Goal: Task Accomplishment & Management: Manage account settings

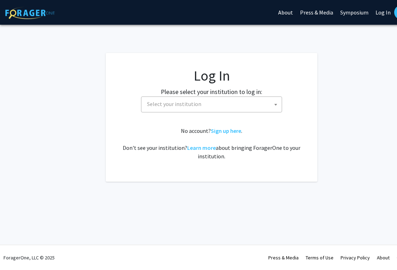
click at [274, 100] on span at bounding box center [275, 105] width 7 height 16
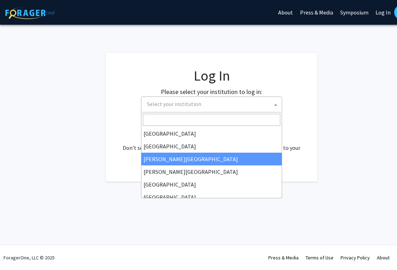
select select "5"
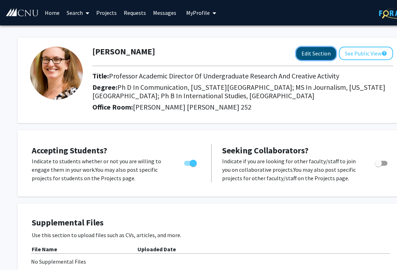
click at [306, 53] on button "Edit Section" at bounding box center [316, 53] width 40 height 13
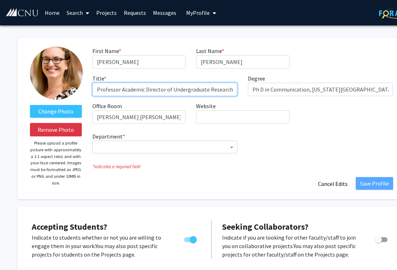
scroll to position [0, 45]
drag, startPoint x: 120, startPoint y: 89, endPoint x: 268, endPoint y: 92, distance: 148.2
click at [268, 92] on div "First Name * required Michaela Last Name * required Meyer Title * required Prof…" at bounding box center [243, 88] width 312 height 83
type input "Professor of Media and Communication"
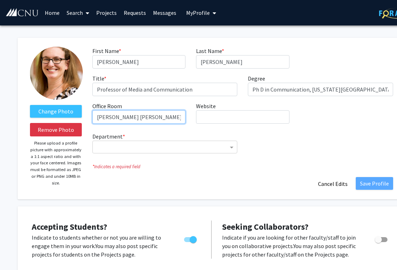
click at [151, 117] on input "Luter Hall 252" at bounding box center [138, 116] width 93 height 13
type input "Luter Hall 268"
click at [229, 145] on span "Department" at bounding box center [232, 147] width 9 height 8
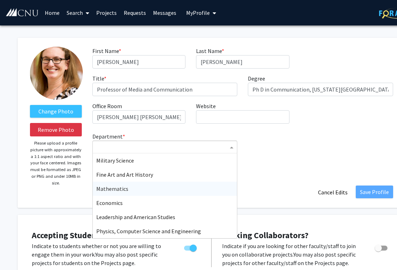
type input "c"
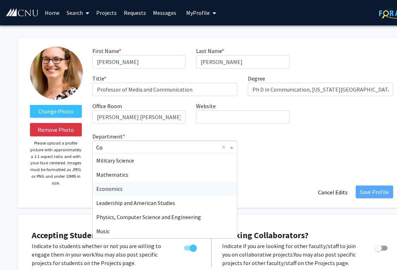
type input "Com"
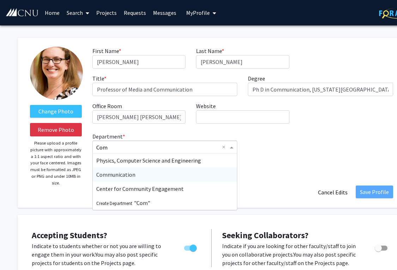
click at [165, 174] on div "Communication" at bounding box center [165, 174] width 145 height 14
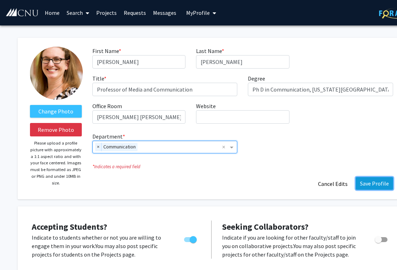
click at [369, 185] on button "Save Profile" at bounding box center [374, 183] width 37 height 13
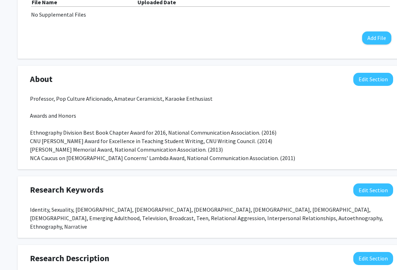
scroll to position [258, 0]
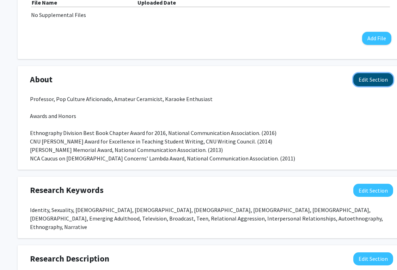
click at [370, 78] on button "Edit Section" at bounding box center [374, 79] width 40 height 13
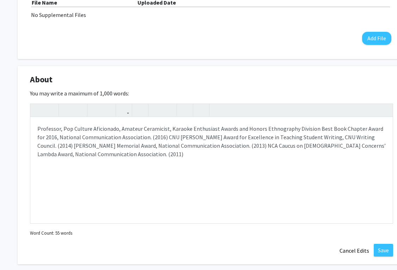
click at [211, 71] on div "About Edit Section You may write a maximum of 1,000 words: Professor, Pop Cultu…" at bounding box center [212, 165] width 388 height 198
click at [358, 253] on button "Cancel Edits" at bounding box center [354, 249] width 39 height 13
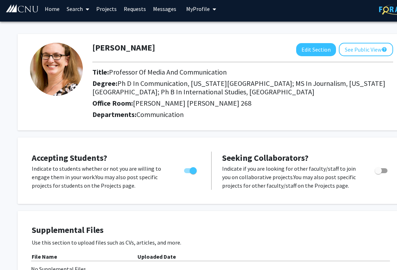
scroll to position [0, 0]
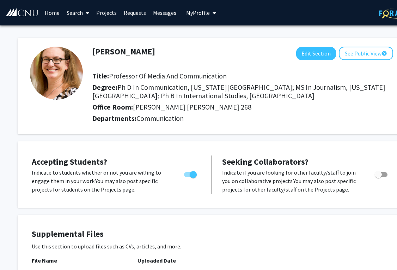
click at [110, 10] on link "Projects" at bounding box center [107, 12] width 28 height 25
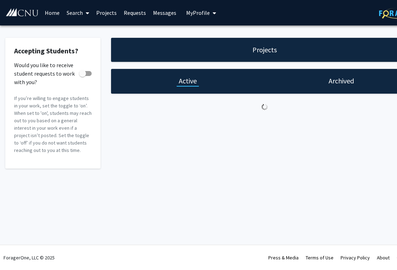
checkbox input "true"
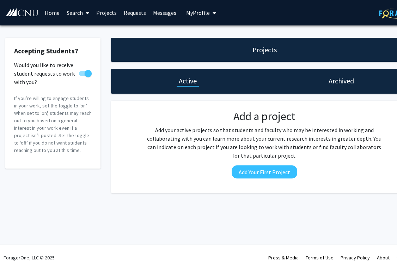
click at [52, 15] on link "Home" at bounding box center [52, 12] width 22 height 25
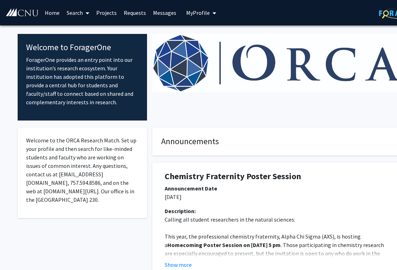
click at [107, 10] on link "Projects" at bounding box center [107, 12] width 28 height 25
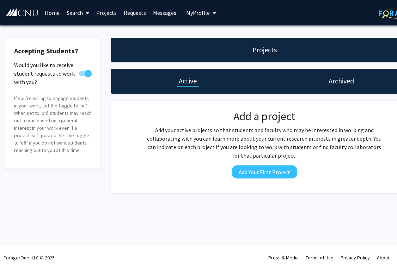
click at [132, 11] on link "Requests" at bounding box center [134, 12] width 29 height 25
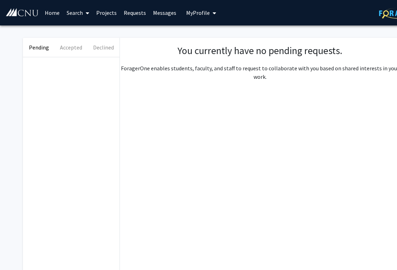
click at [161, 10] on link "Messages" at bounding box center [165, 12] width 30 height 25
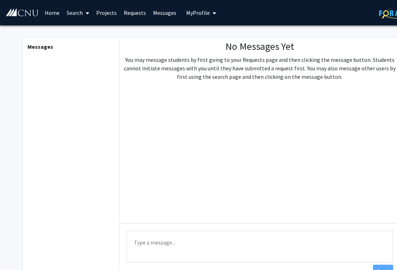
click at [204, 10] on span "My Profile" at bounding box center [198, 12] width 24 height 7
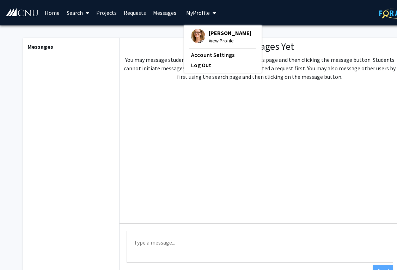
click at [204, 10] on span "My Profile" at bounding box center [198, 12] width 24 height 7
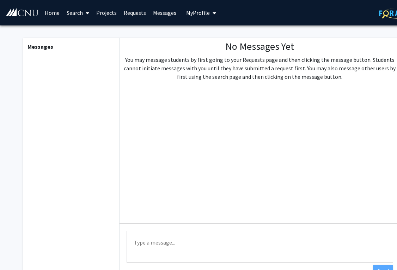
click at [84, 13] on span at bounding box center [86, 13] width 6 height 25
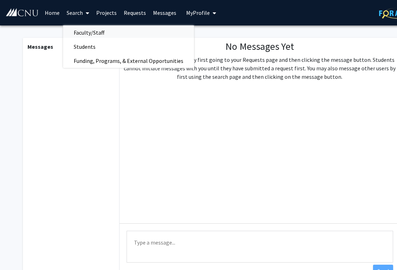
click at [79, 32] on span "Faculty/Staff" at bounding box center [89, 32] width 52 height 14
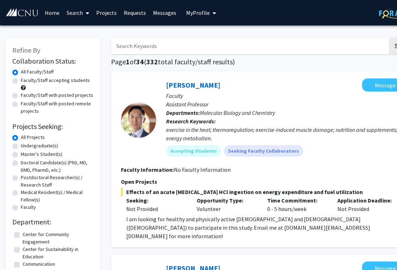
click at [191, 47] on input "Search Keywords" at bounding box center [249, 46] width 277 height 16
click at [393, 48] on button "Search" at bounding box center [403, 46] width 29 height 16
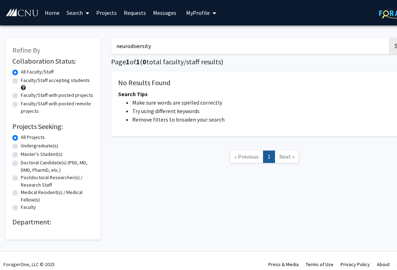
click at [131, 47] on input "neurodiversity" at bounding box center [249, 46] width 277 height 16
type input "autism"
click at [394, 47] on button "Search" at bounding box center [403, 46] width 29 height 16
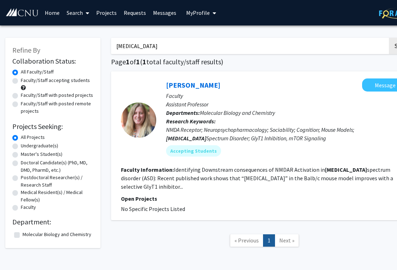
click at [207, 10] on span "My Profile" at bounding box center [198, 12] width 24 height 7
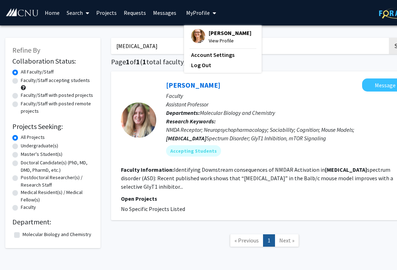
click at [215, 35] on span "Michaela Meyer" at bounding box center [230, 33] width 43 height 8
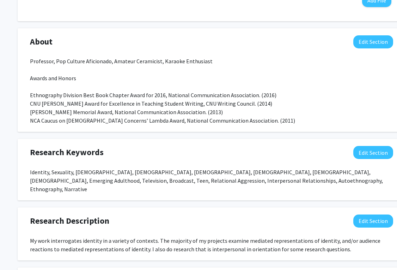
scroll to position [296, 0]
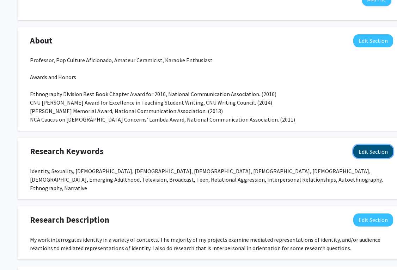
click at [368, 155] on button "Edit Section" at bounding box center [374, 151] width 40 height 13
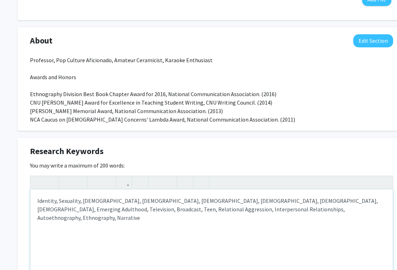
click at [58, 200] on div "Identity, Sexuality, LGBTQ, Lesbian, Gay, Bisexual, Transgender, Queer, Emergin…" at bounding box center [211, 242] width 363 height 106
click at [336, 201] on div "Identity, Neurodiversity/Autism, Sexuality, LGBTQ, Lesbian, Gay, Bisexual, Tran…" at bounding box center [211, 242] width 363 height 106
click at [285, 154] on div "Research Keywords Edit Section" at bounding box center [212, 153] width 374 height 16
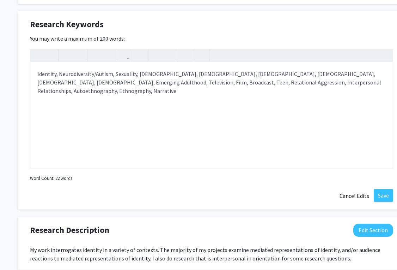
scroll to position [423, 0]
click at [93, 74] on div "Identity, Neurodiversity/Autism, Sexuality, LGBTQ, Lesbian, Gay, Bisexual, Tran…" at bounding box center [211, 115] width 363 height 106
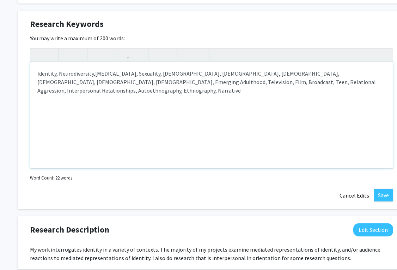
type textarea "Identity, Neurodiversity, Autism, Sexuality, LGBTQ, Lesbian, Gay, Bisexual, Tra…"
click at [388, 198] on button "Save" at bounding box center [383, 194] width 19 height 13
